Goal: Find specific page/section: Find specific page/section

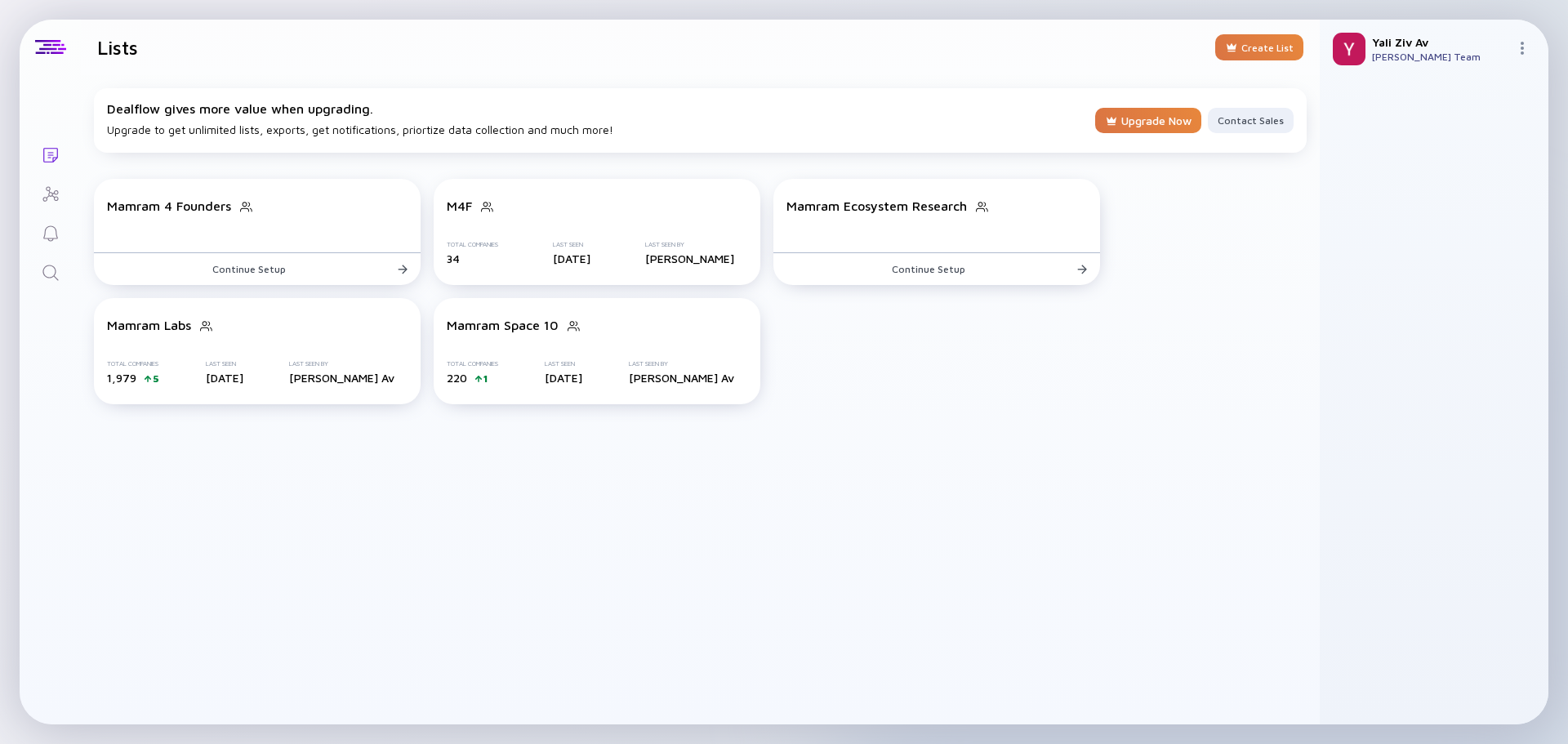
click at [1437, 57] on div "[PERSON_NAME] Team" at bounding box center [1441, 57] width 137 height 12
click at [1520, 42] on img at bounding box center [1522, 47] width 13 height 13
click at [1374, 103] on div at bounding box center [1434, 401] width 202 height 620
click at [1401, 52] on div "[PERSON_NAME] Team" at bounding box center [1441, 57] width 137 height 12
click at [1520, 47] on img at bounding box center [1522, 47] width 13 height 13
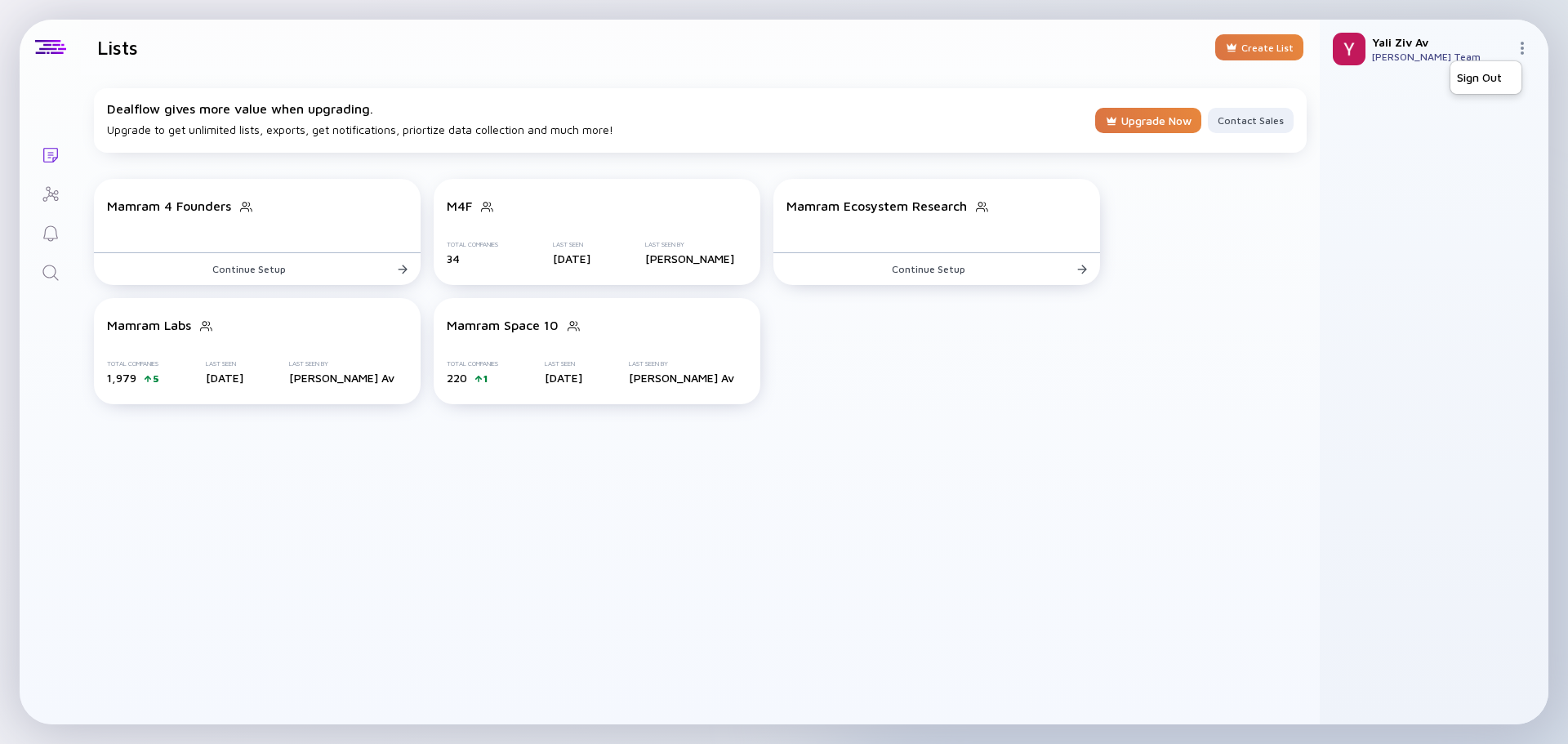
click at [1380, 63] on div "[PERSON_NAME] Av [PERSON_NAME] Team Sign Out" at bounding box center [1435, 49] width 229 height 59
click at [1391, 60] on div "[PERSON_NAME] Team" at bounding box center [1441, 57] width 137 height 12
click at [1267, 222] on div "Mamram 4 Founders Continue Setup M4F Total Companies 34 Last Seen [DATE] Last S…" at bounding box center [700, 292] width 1239 height 251
click at [53, 192] on icon "Investor Map" at bounding box center [50, 194] width 20 height 20
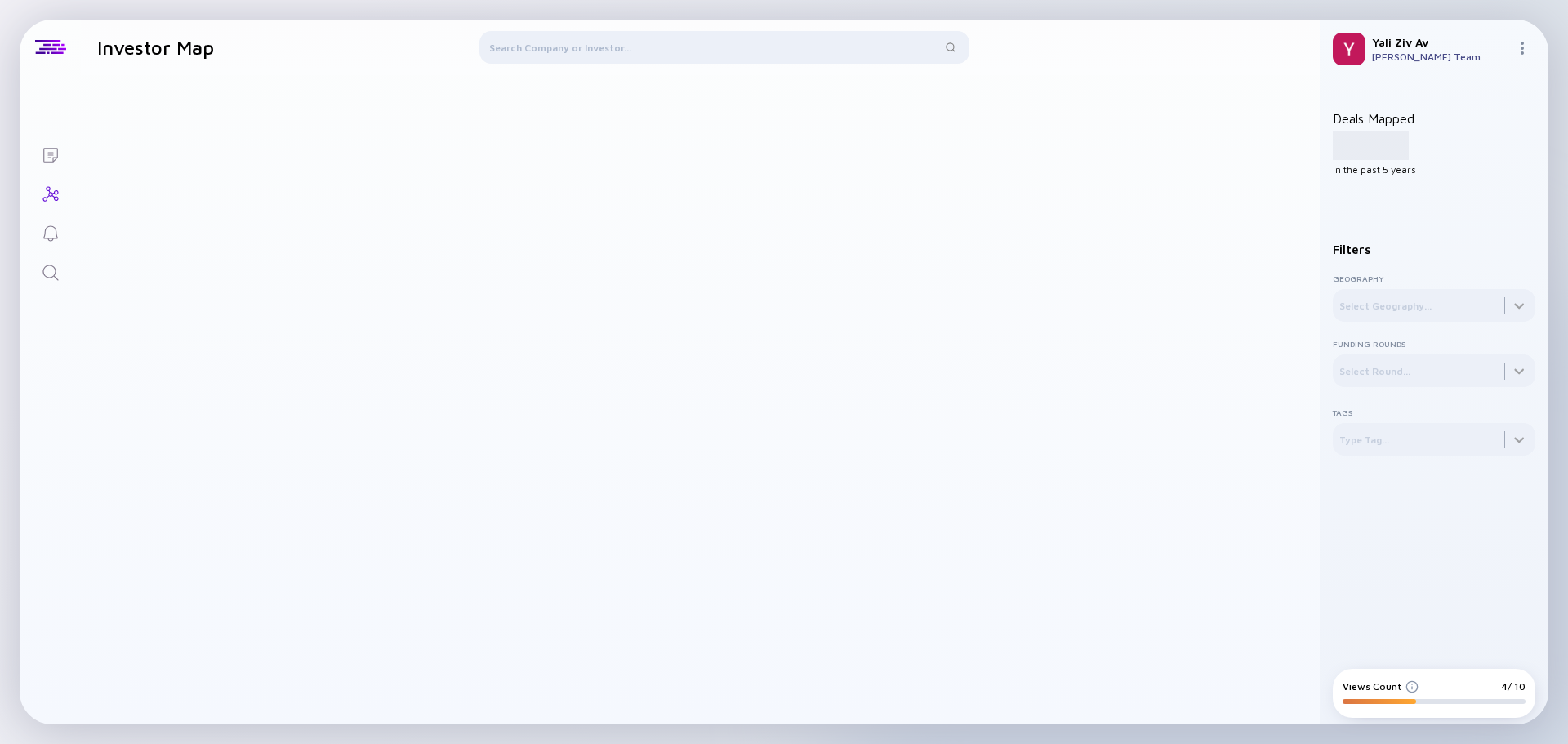
click at [53, 154] on icon "Lists" at bounding box center [50, 155] width 20 height 20
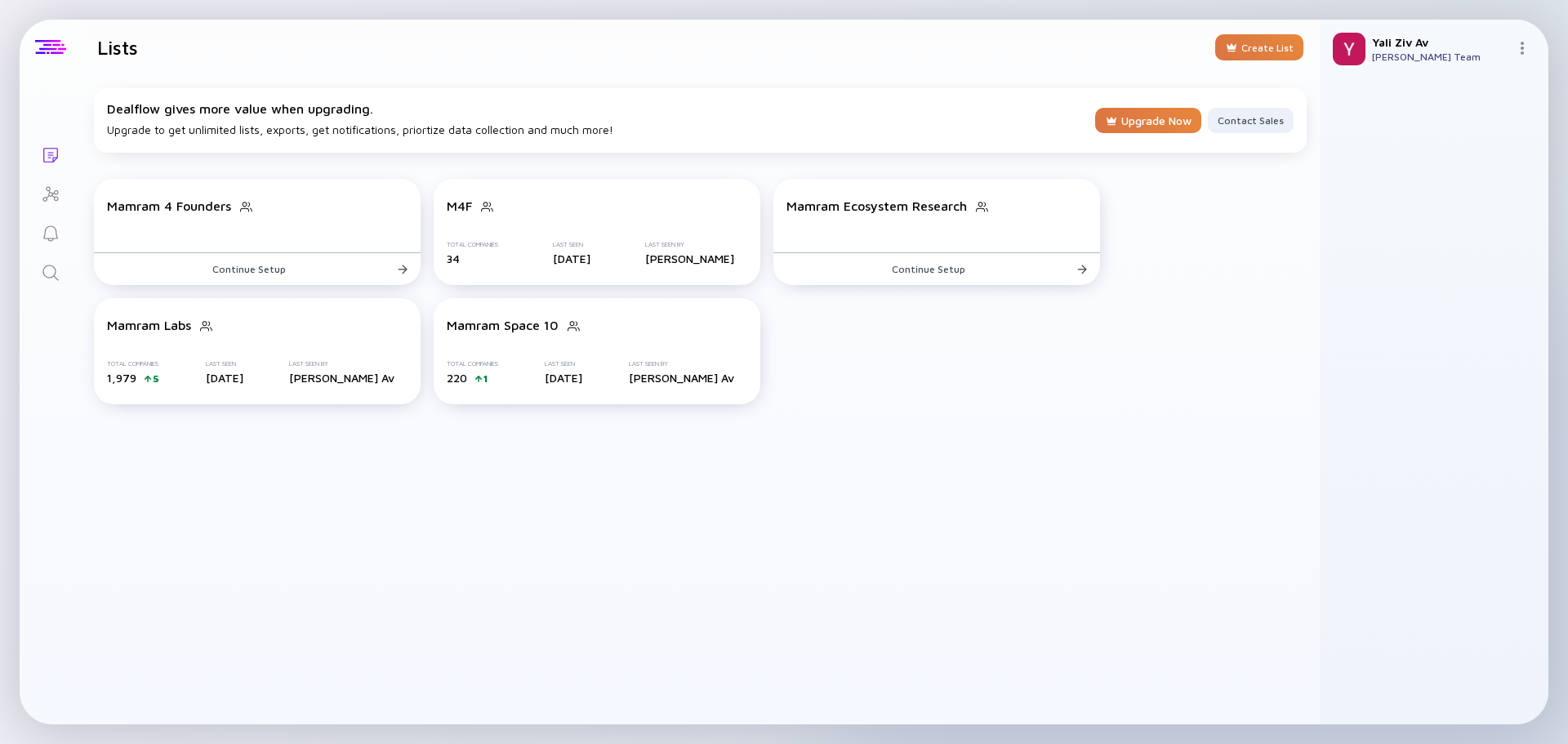
click at [59, 46] on div at bounding box center [51, 46] width 31 height 15
click at [1285, 53] on div "Create List" at bounding box center [1260, 47] width 88 height 26
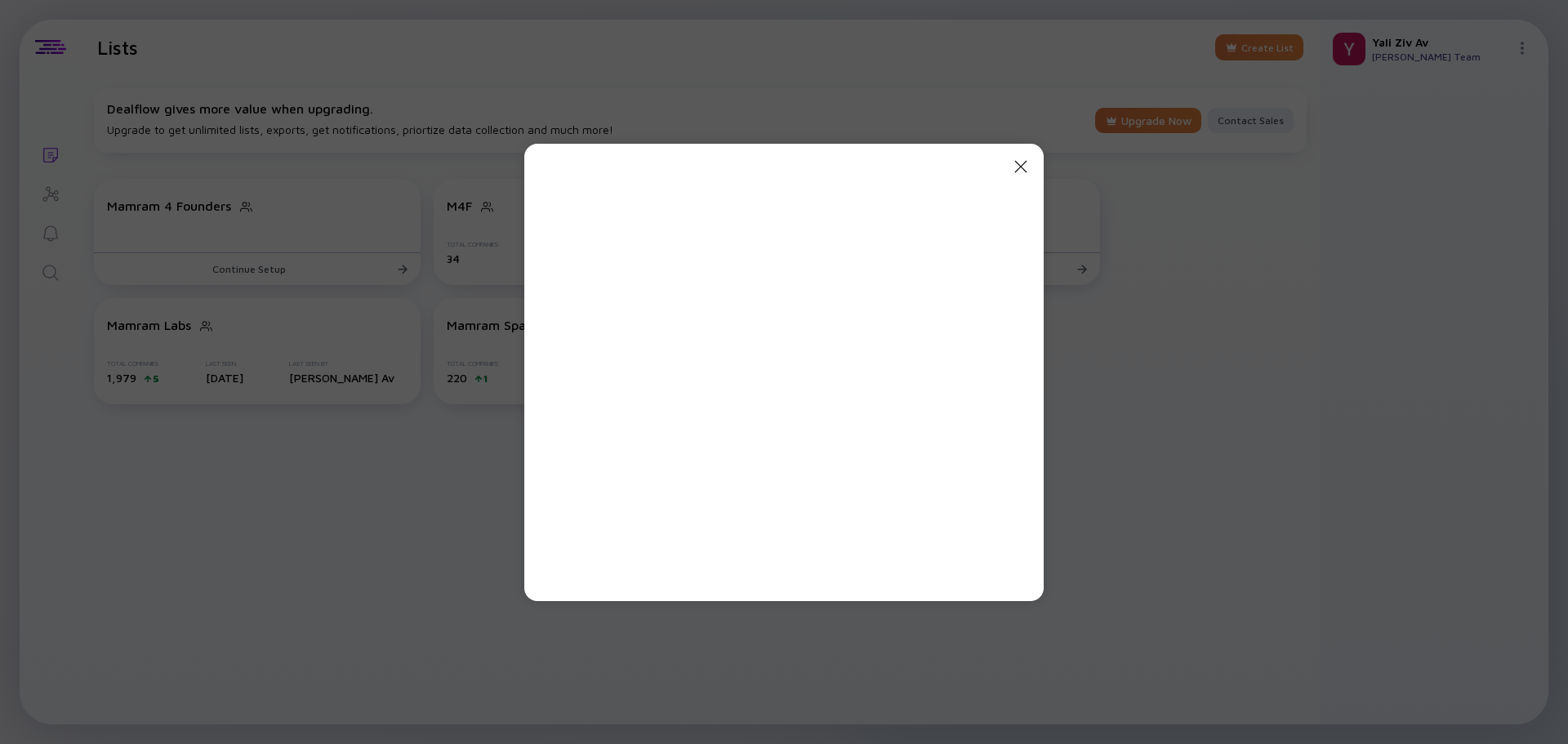
click at [1026, 164] on icon "Close Modal" at bounding box center [1020, 166] width 20 height 20
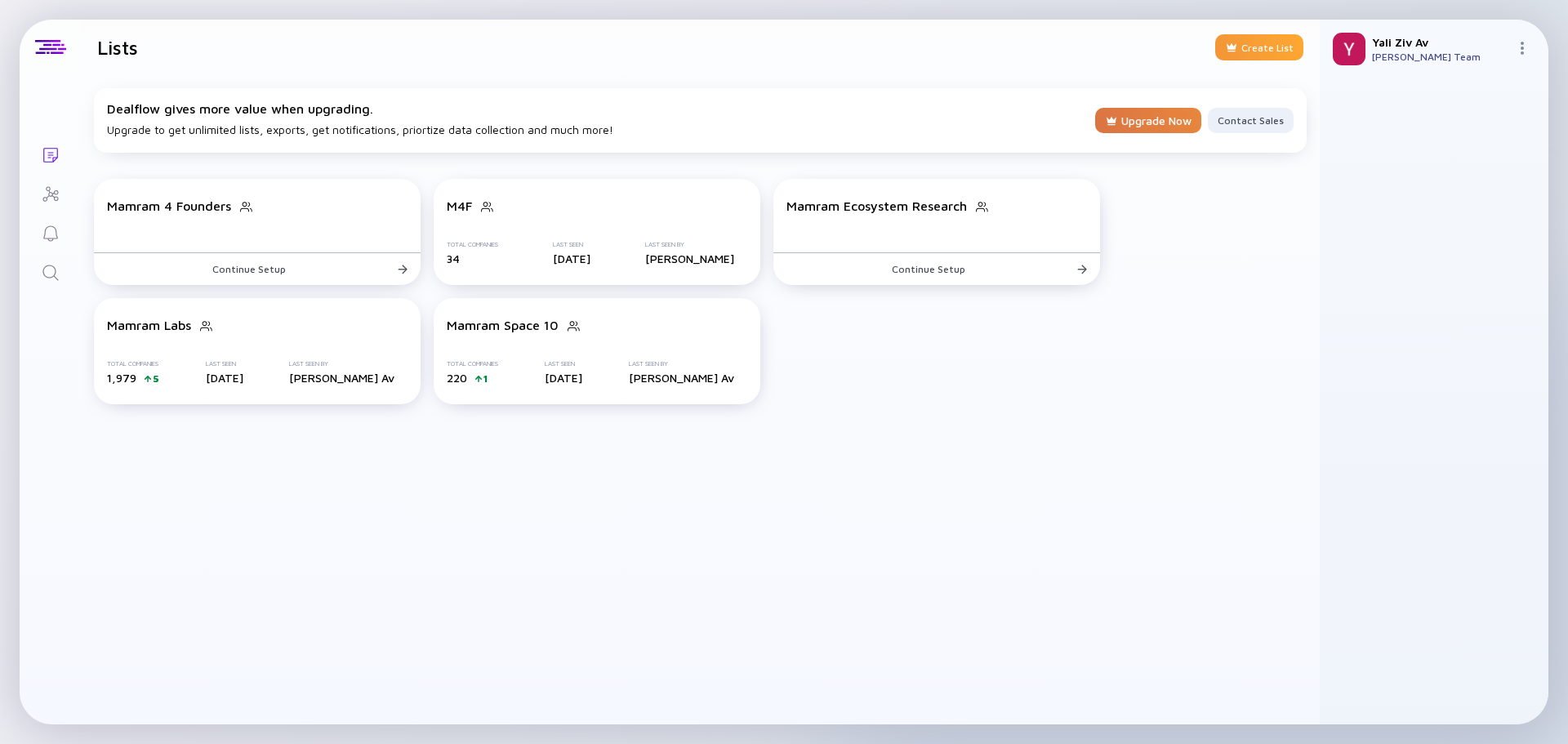
click at [1275, 56] on div "Create List" at bounding box center [1260, 47] width 88 height 26
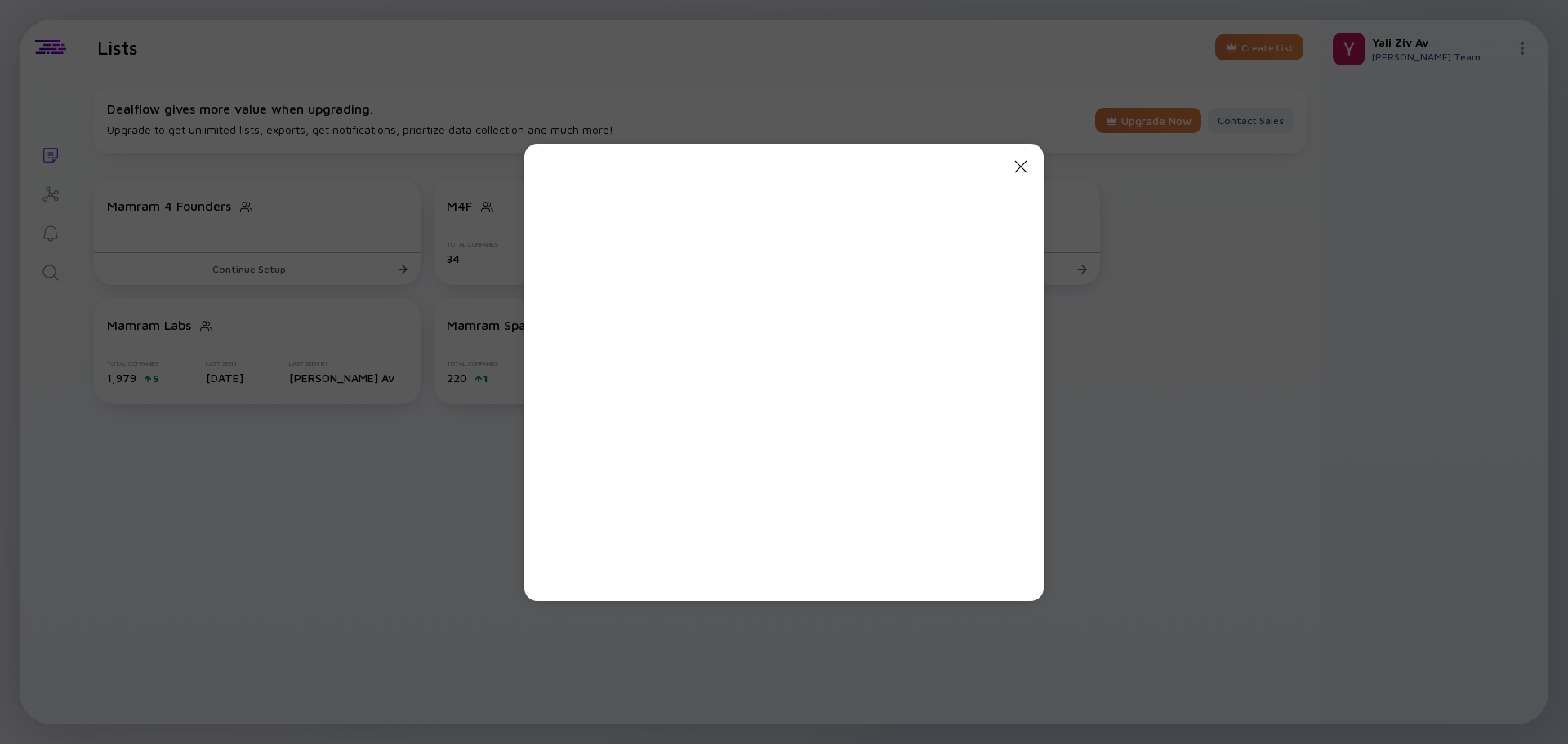
click at [1015, 163] on icon "Close Modal" at bounding box center [1020, 166] width 20 height 20
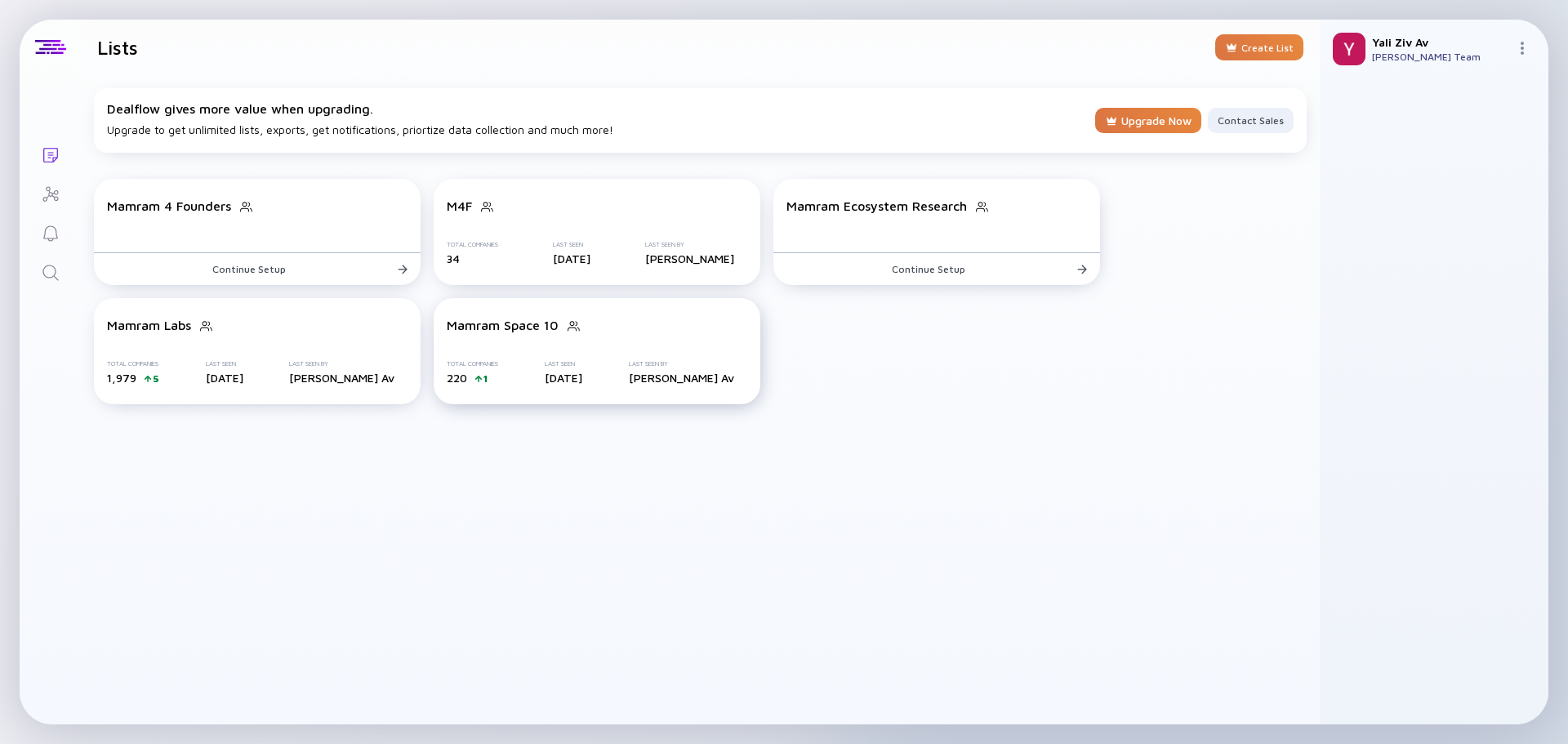
click at [536, 349] on div "Mamram Space 10 Total Companies 220 1 Last Seen [DATE] Last Seen By [PERSON_NAM…" at bounding box center [597, 350] width 326 height 106
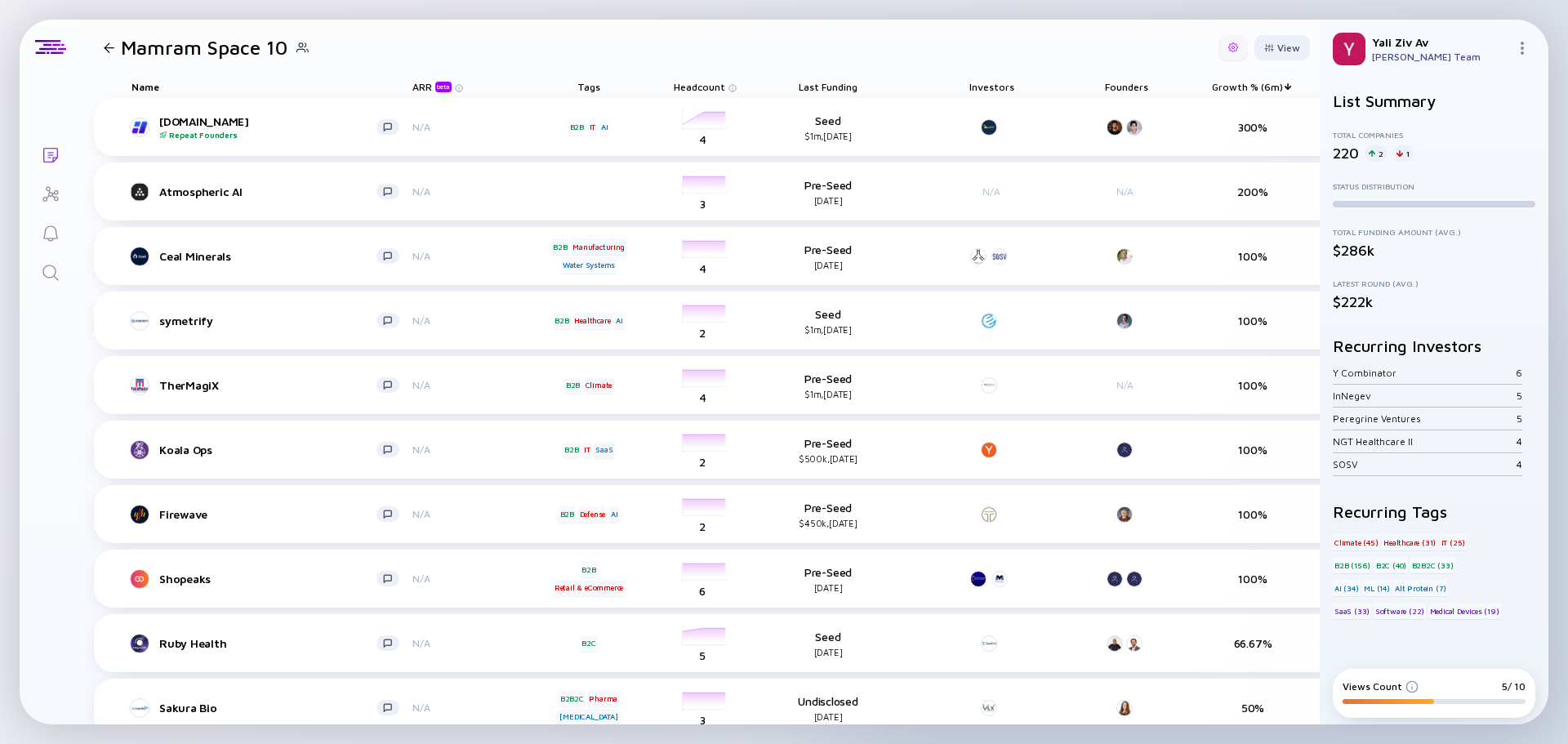
click at [1218, 53] on div at bounding box center [1233, 47] width 29 height 25
click at [1112, 56] on header "Mamram Space 10 Export Duplicate List View" at bounding box center [700, 47] width 1239 height 56
click at [1265, 42] on div "View" at bounding box center [1282, 47] width 56 height 25
click at [1270, 59] on div "View" at bounding box center [1282, 47] width 56 height 25
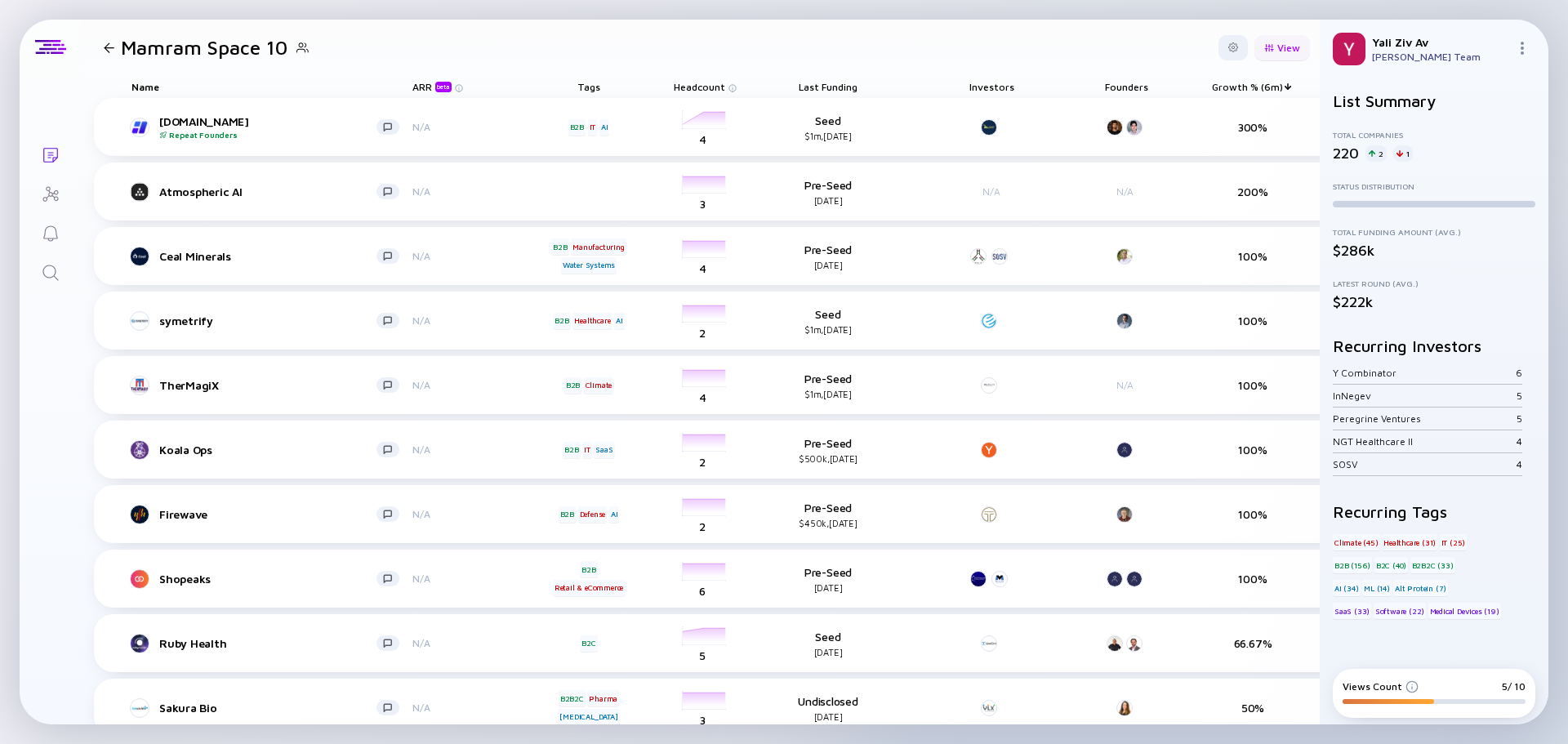
click at [1281, 52] on div "View" at bounding box center [1282, 47] width 56 height 25
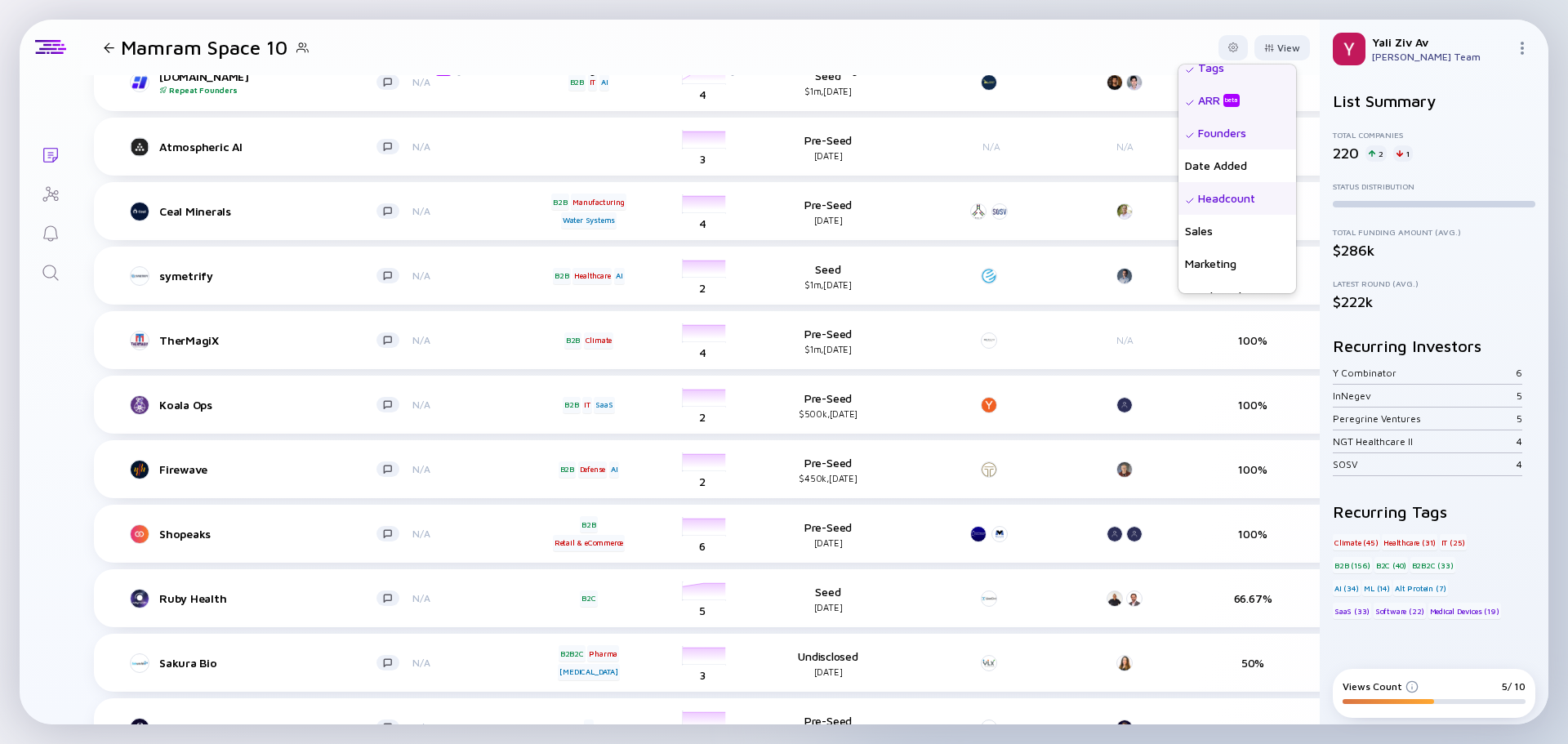
scroll to position [0, 0]
click at [1006, 59] on header "Mamram Space 10 View Name Tags ARR beta Founders Date Added Headcount Sales Mar…" at bounding box center [700, 47] width 1239 height 56
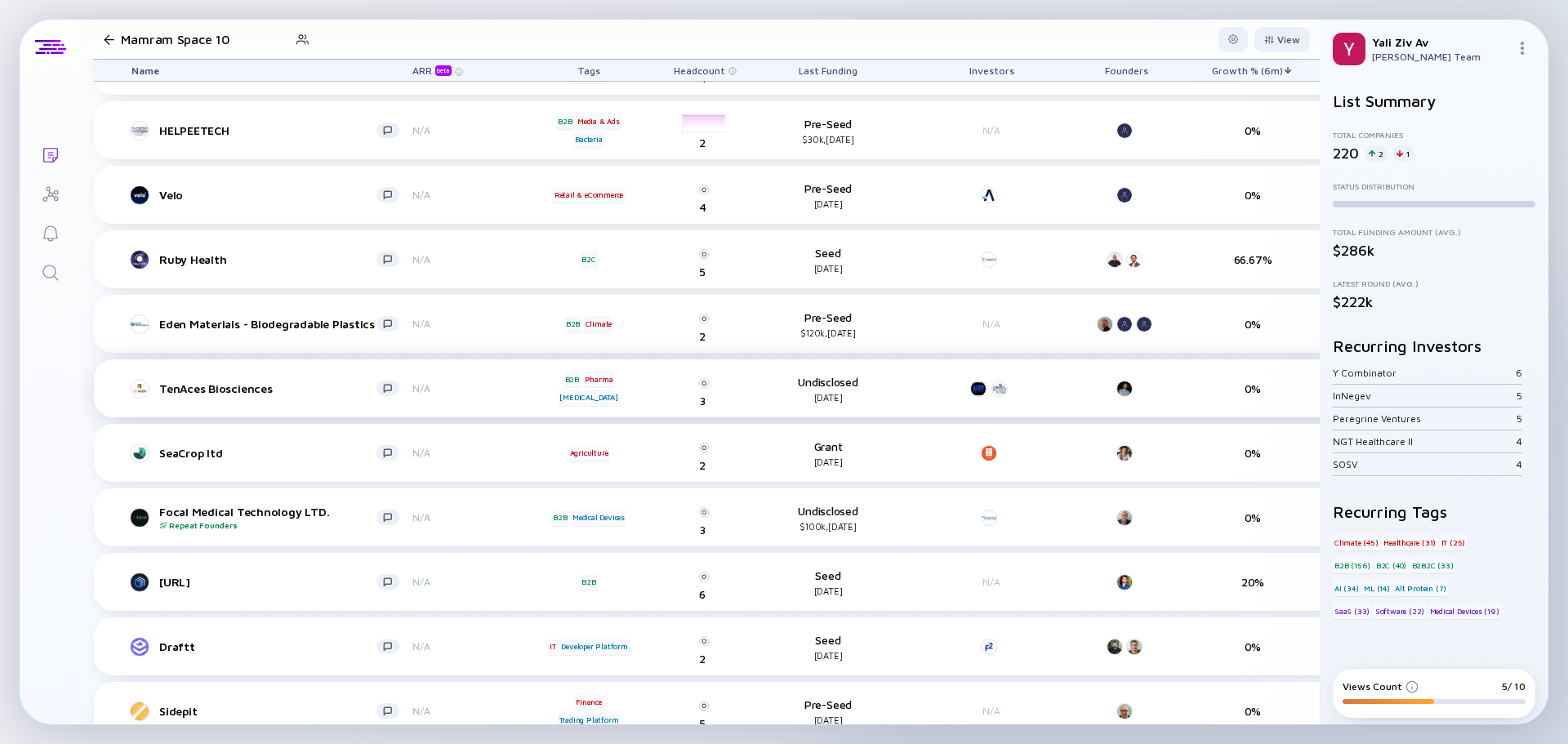
scroll to position [1322, 0]
